Goal: Task Accomplishment & Management: Use online tool/utility

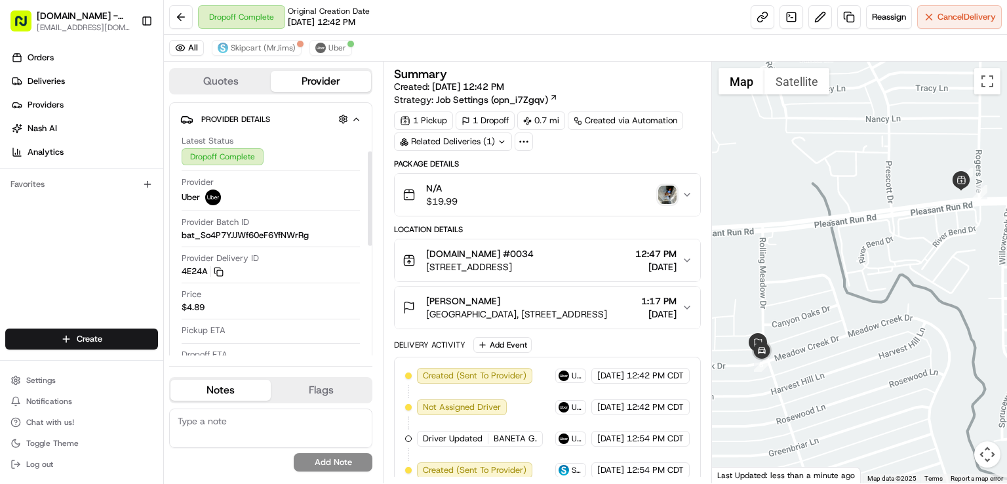
scroll to position [131, 0]
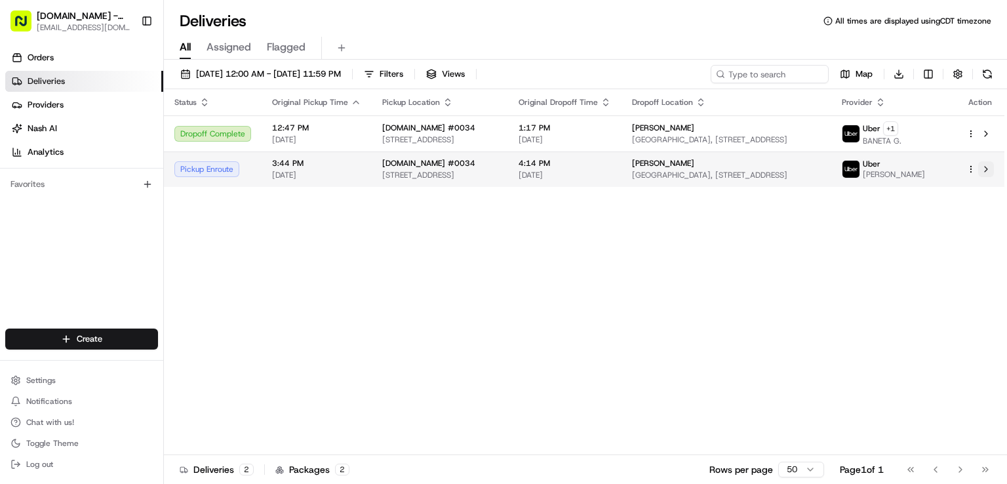
click at [987, 176] on button at bounding box center [986, 169] width 16 height 16
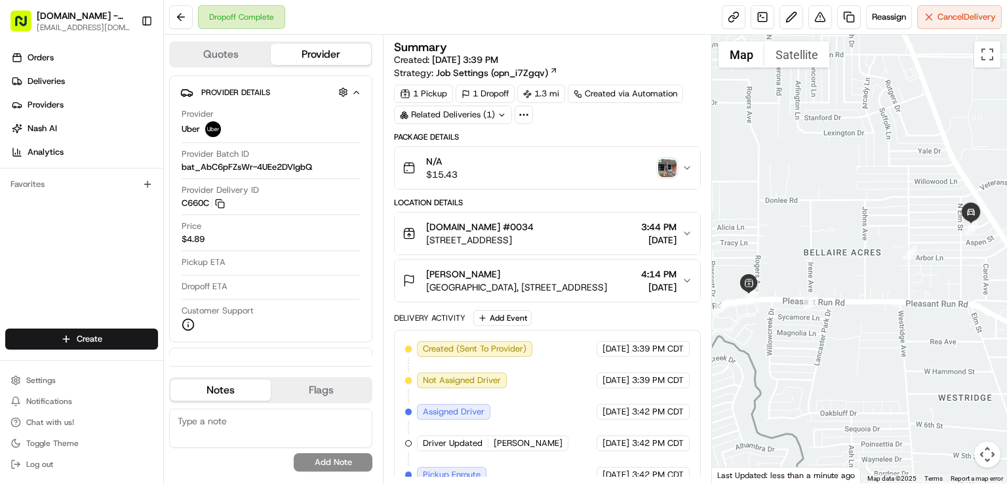
click at [670, 169] on img "button" at bounding box center [667, 168] width 18 height 18
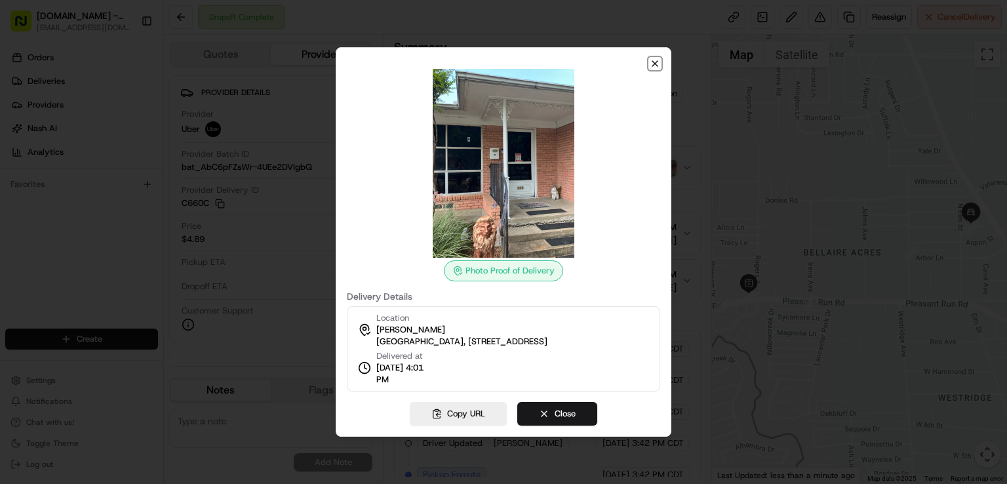
click at [656, 62] on icon "button" at bounding box center [655, 63] width 10 height 10
